Goal: Task Accomplishment & Management: Manage account settings

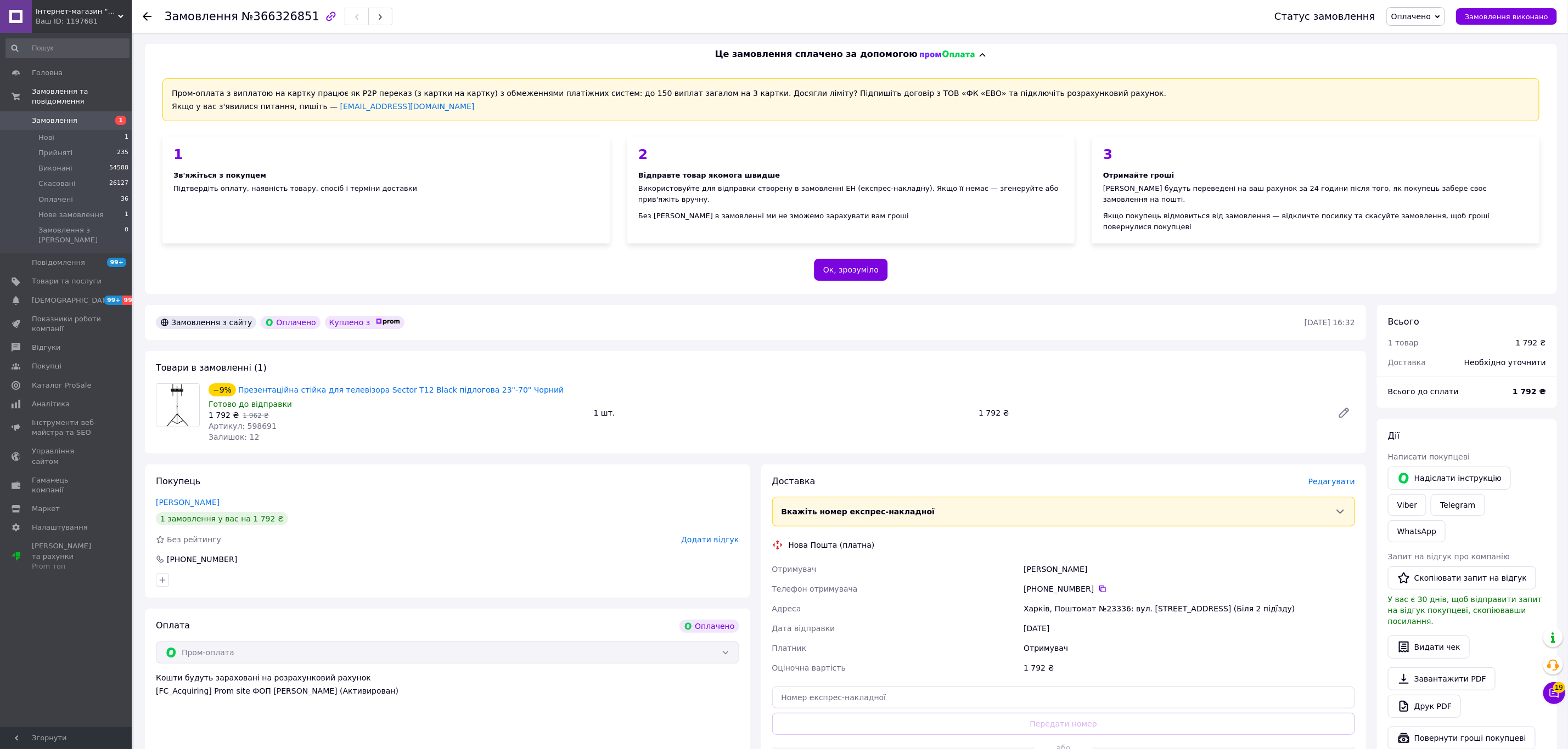
scroll to position [228, 0]
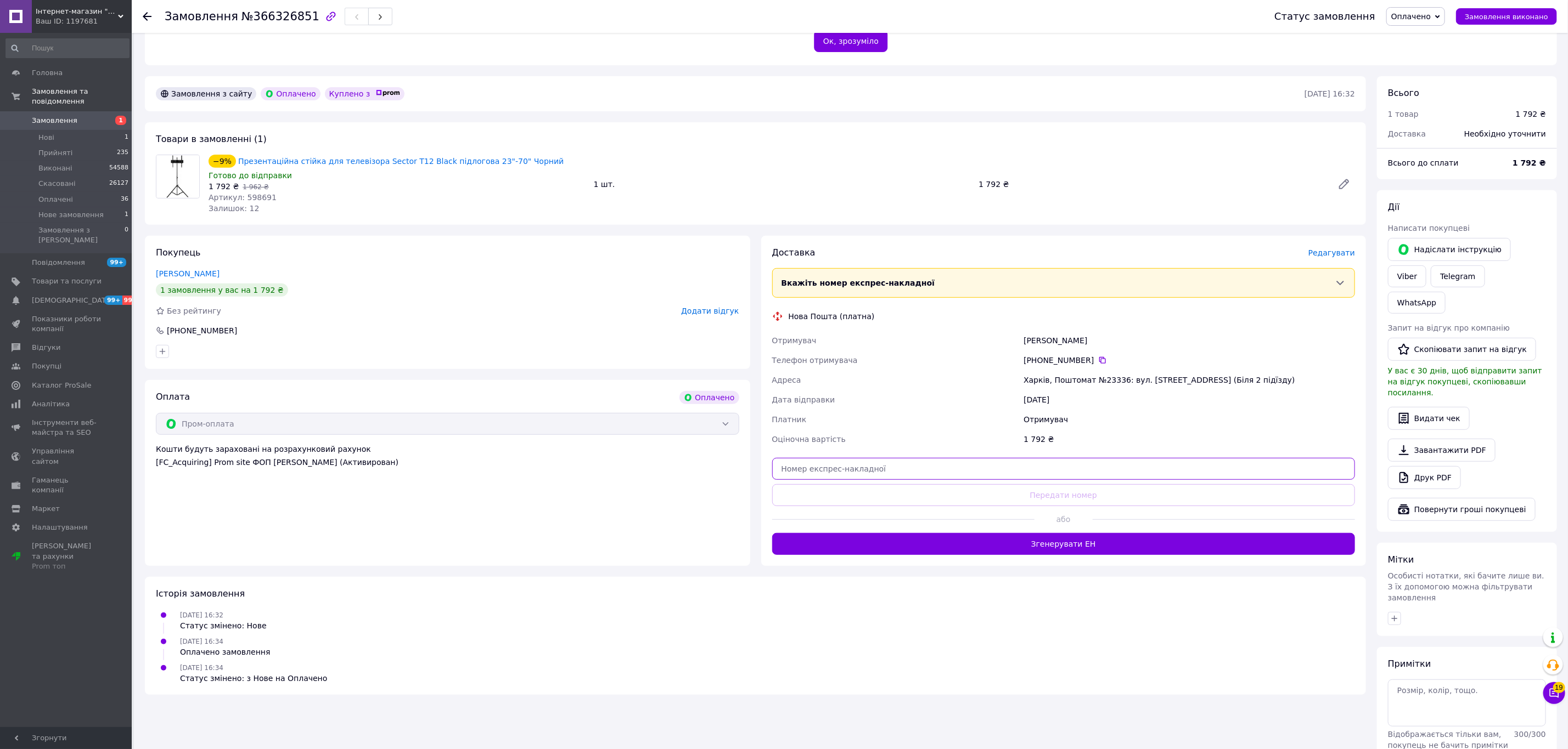
click at [836, 461] on input "text" at bounding box center [1064, 470] width 583 height 22
paste input "20451269261947"
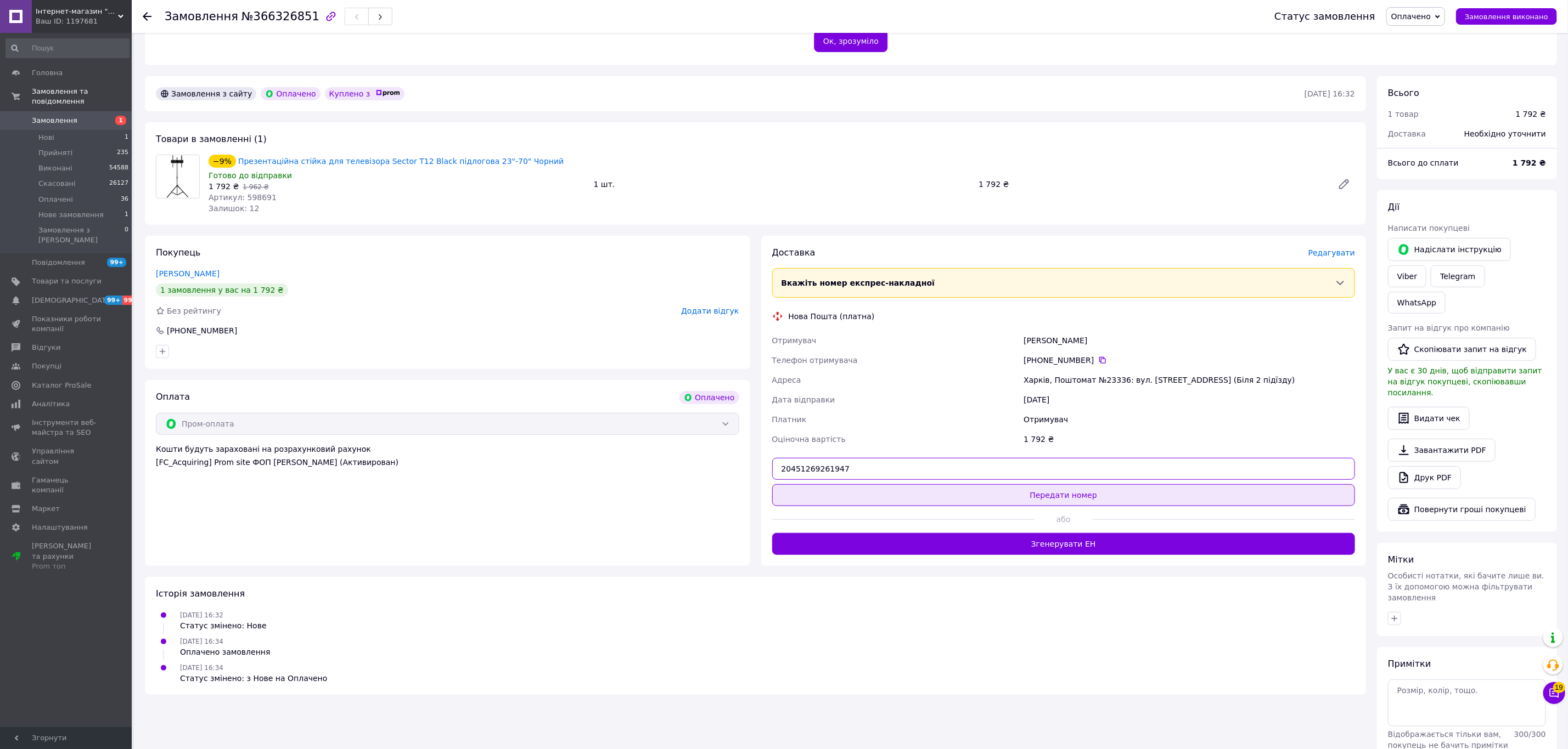
type input "20451269261947"
click at [867, 491] on button "Передати номер" at bounding box center [1064, 496] width 583 height 22
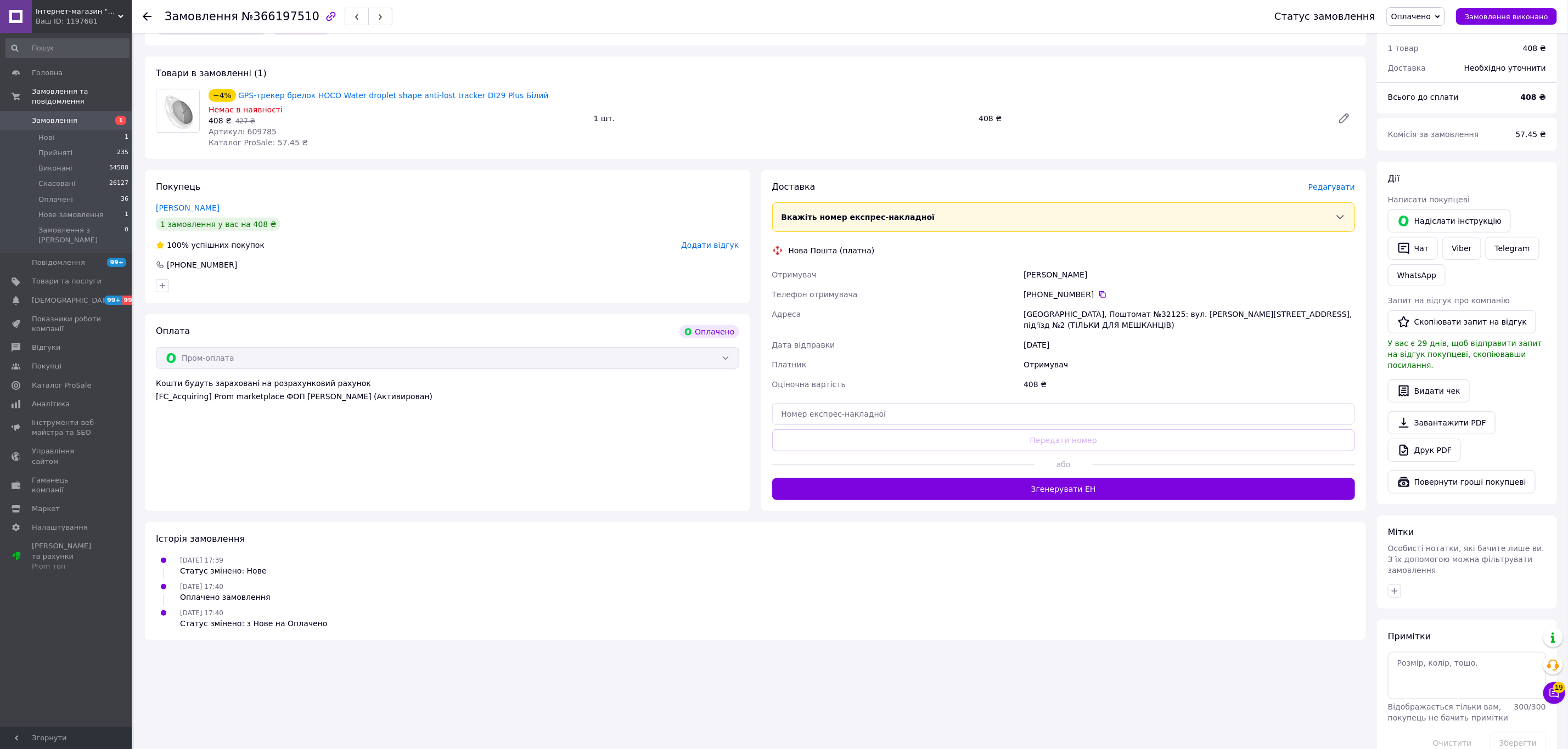
scroll to position [279, 0]
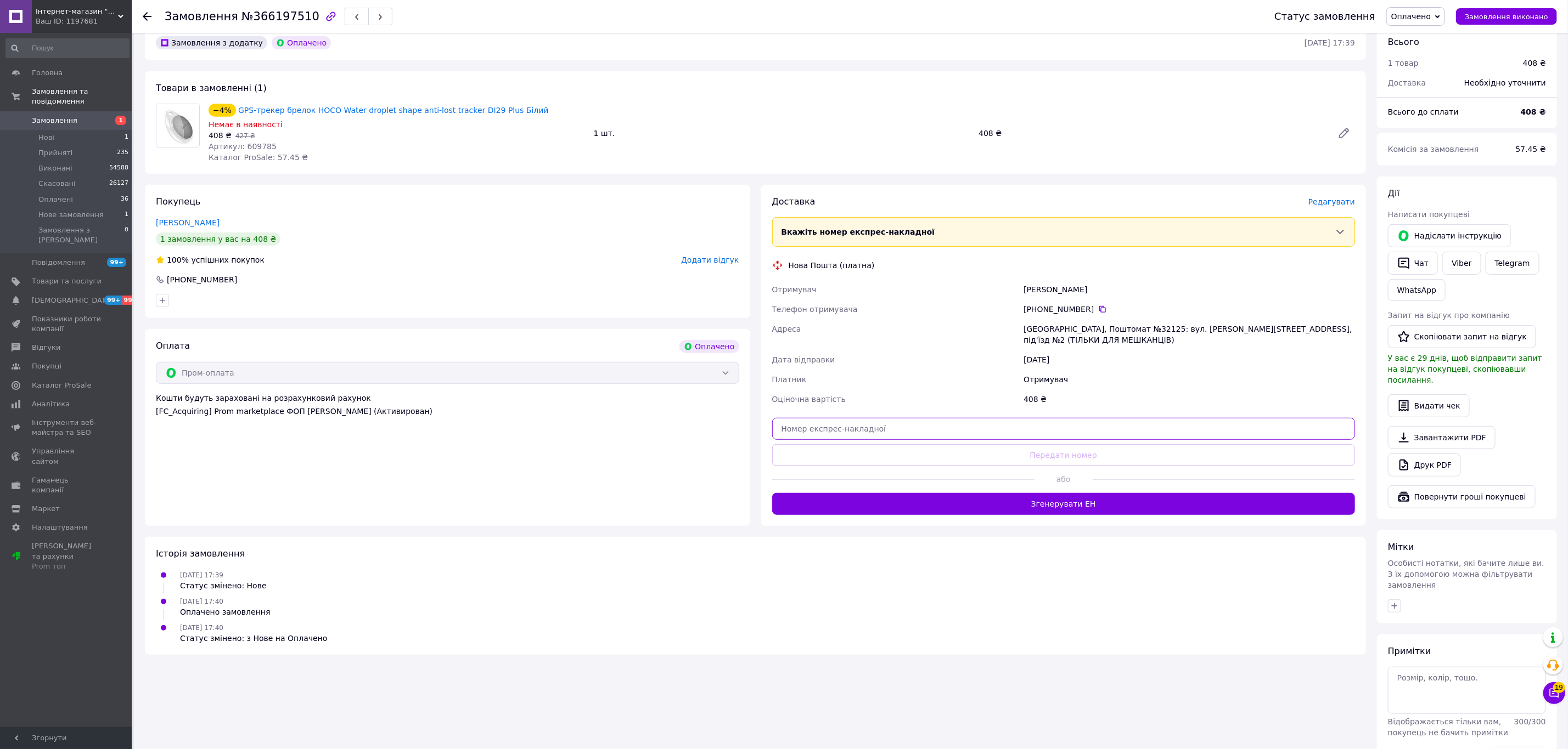
click at [877, 418] on input "text" at bounding box center [1064, 429] width 583 height 22
paste input "20451269262547"
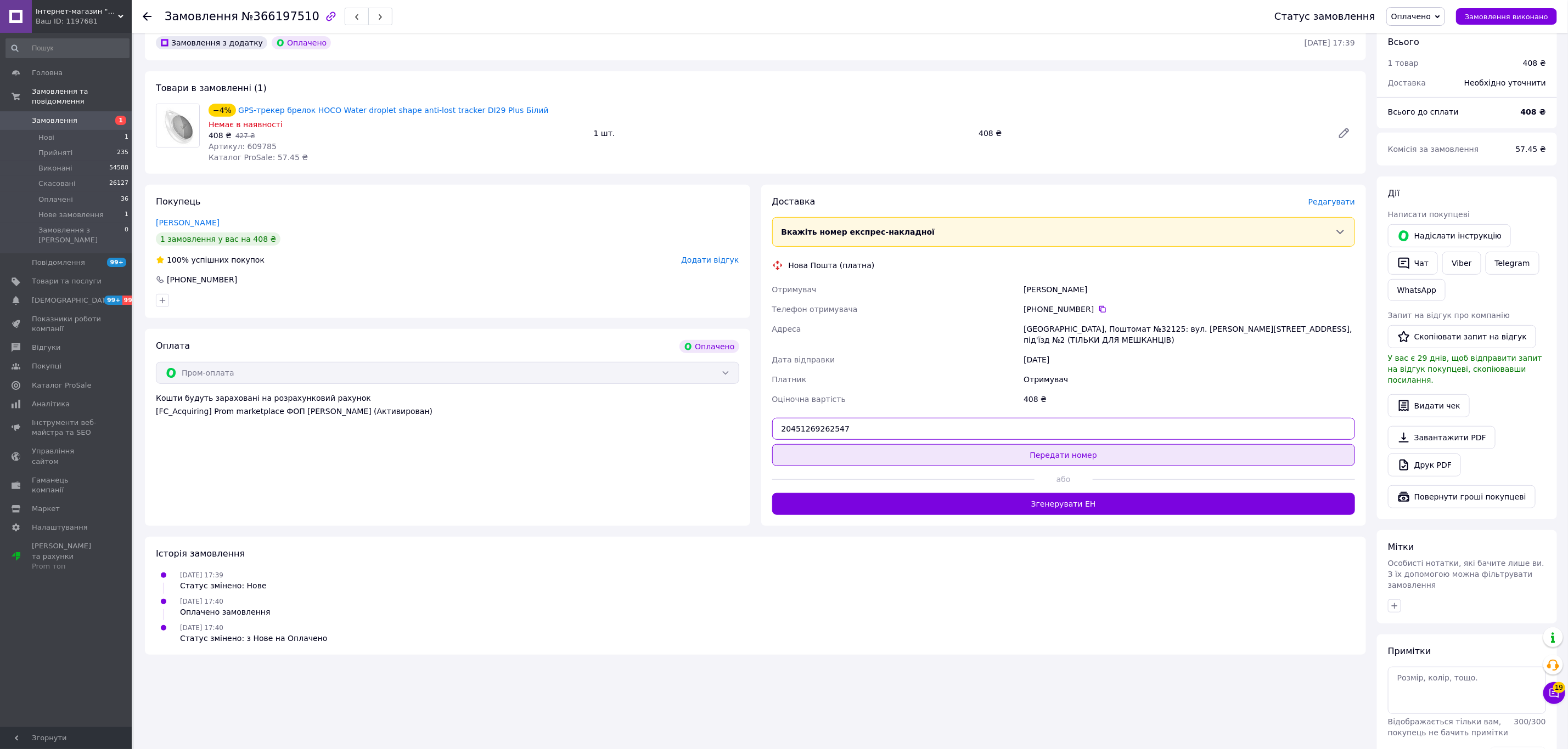
type input "20451269262547"
click at [922, 449] on button "Передати номер" at bounding box center [1064, 456] width 583 height 22
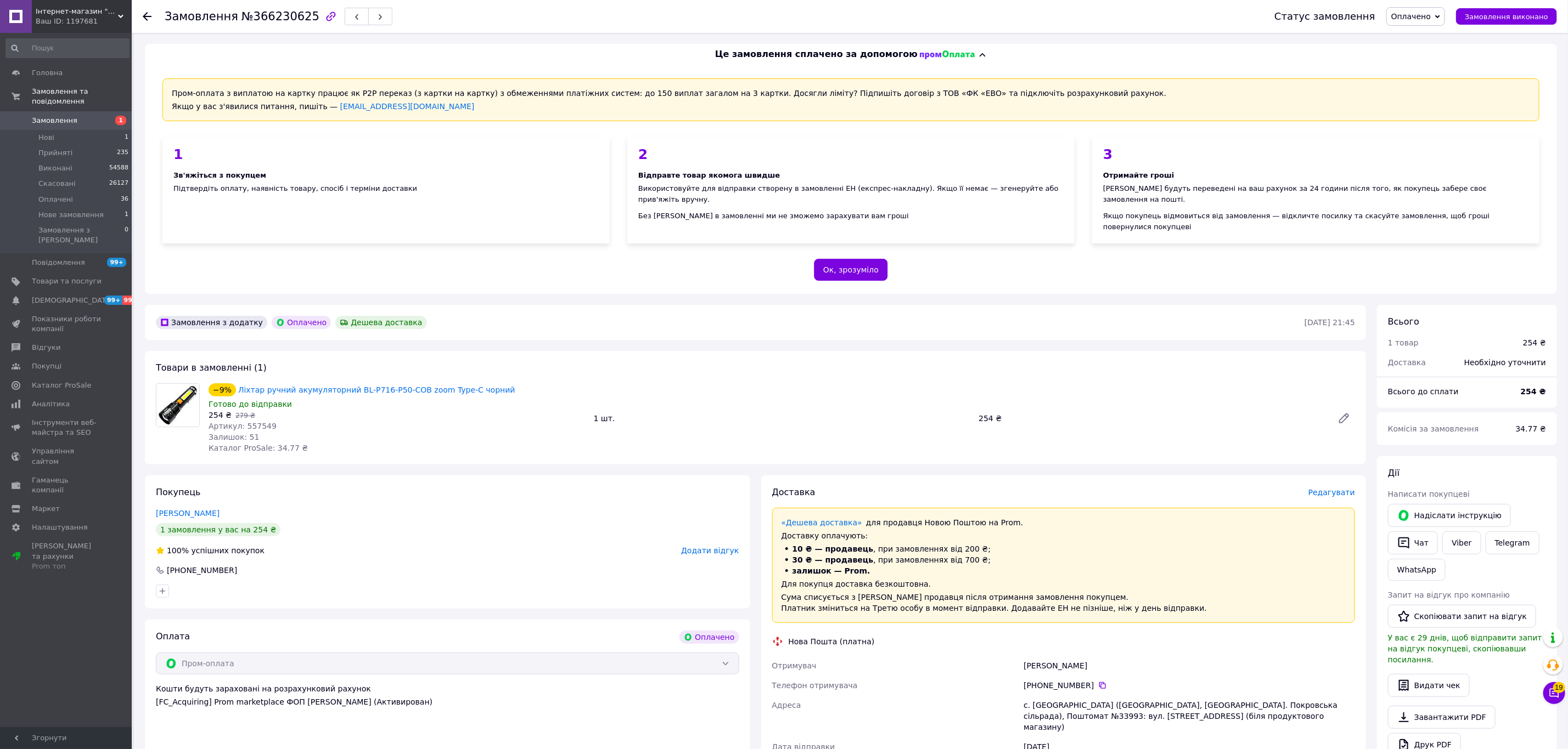
scroll to position [294, 0]
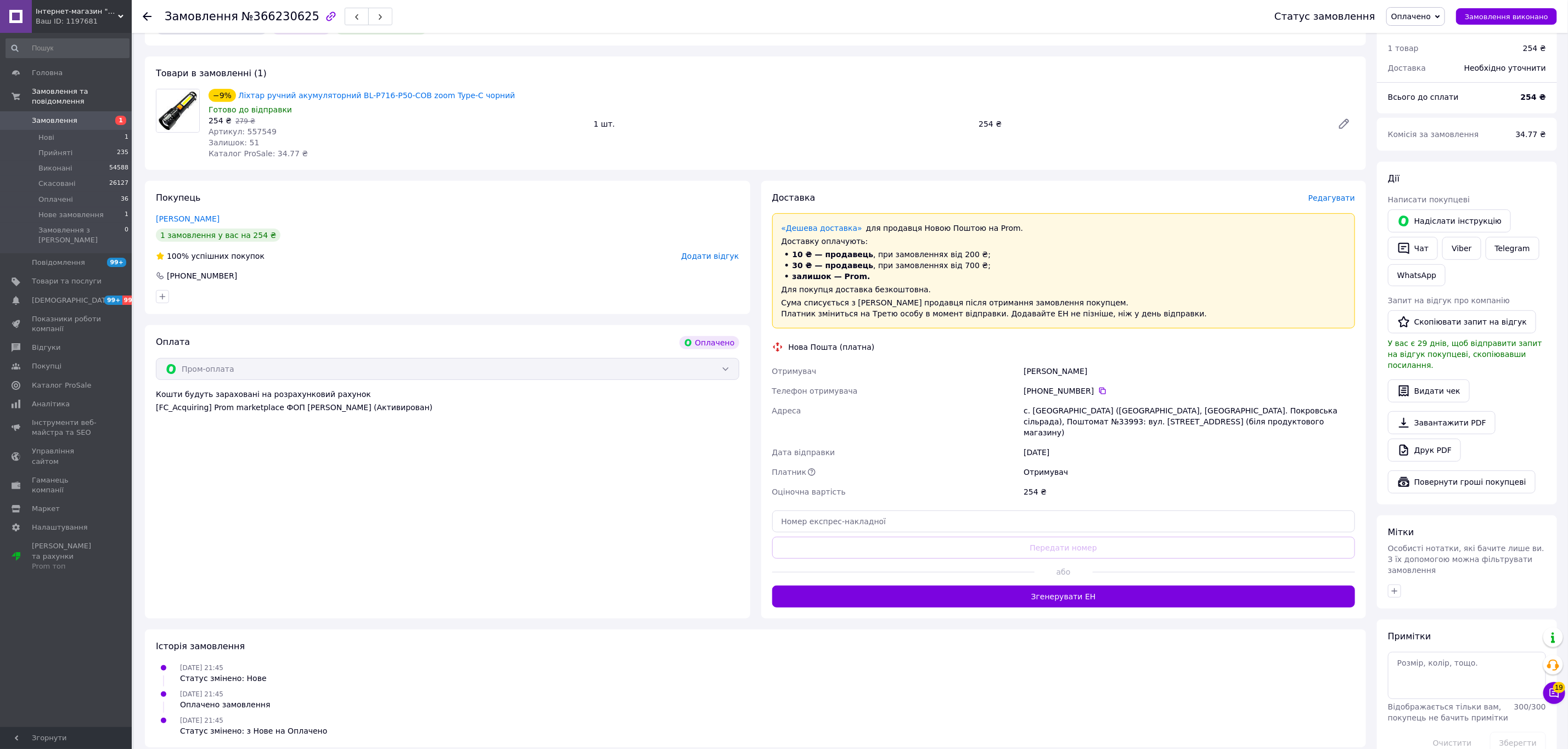
click at [1060, 534] on div "Доставка Редагувати «Дешева доставка»   для продавця [GEOGRAPHIC_DATA] на Prom.…" at bounding box center [1064, 400] width 583 height 416
click at [1081, 586] on button "Згенерувати ЕН" at bounding box center [1064, 597] width 583 height 22
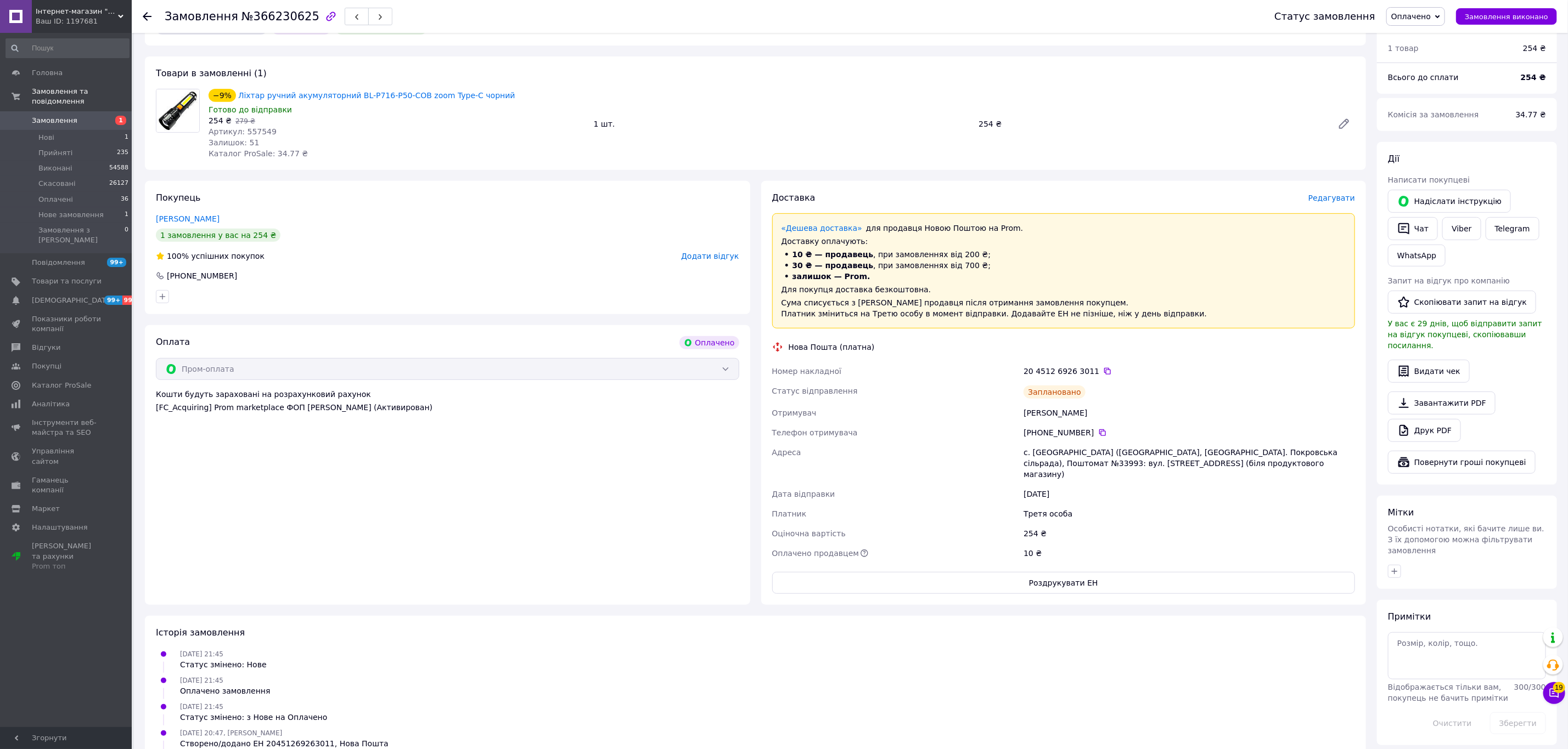
click at [1054, 366] on div "20 4512 6926 3011" at bounding box center [1188, 371] width 331 height 11
click at [1089, 366] on div "20 4512 6926 3011" at bounding box center [1188, 371] width 331 height 11
click at [1104, 368] on icon at bounding box center [1107, 371] width 6 height 6
